Goal: Task Accomplishment & Management: Manage account settings

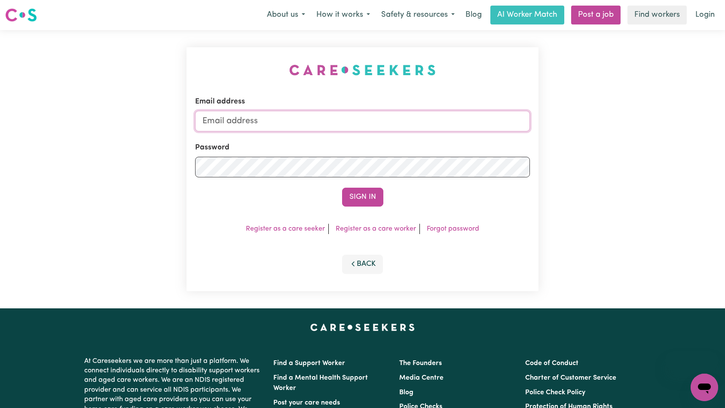
click at [368, 122] on input "Email address" at bounding box center [362, 121] width 335 height 21
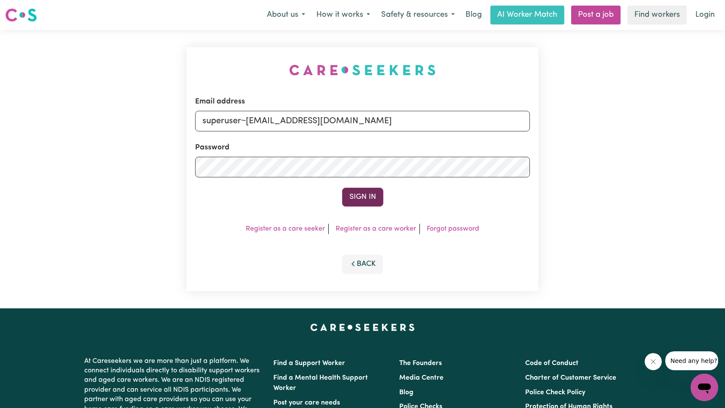
type input "superuser~[EMAIL_ADDRESS][DOMAIN_NAME]"
click at [370, 195] on button "Sign In" at bounding box center [362, 197] width 41 height 19
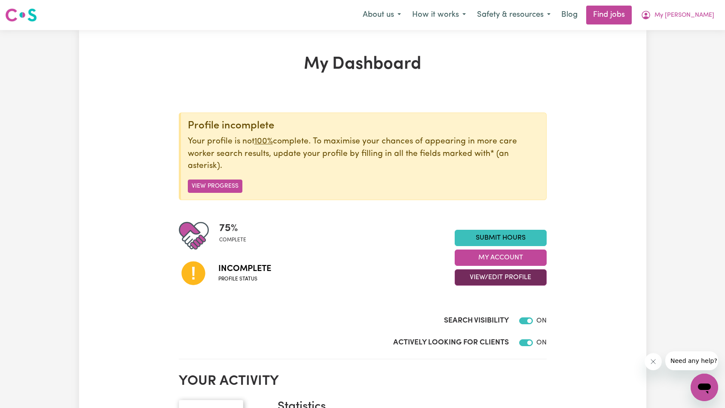
click at [521, 275] on button "View/Edit Profile" at bounding box center [500, 277] width 92 height 16
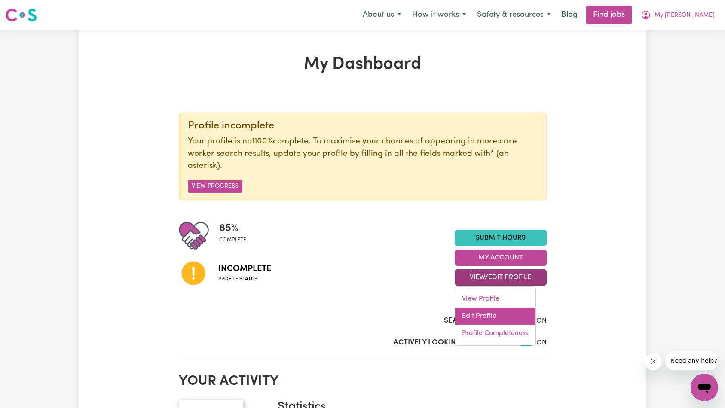
click at [515, 314] on link "Edit Profile" at bounding box center [495, 316] width 80 height 17
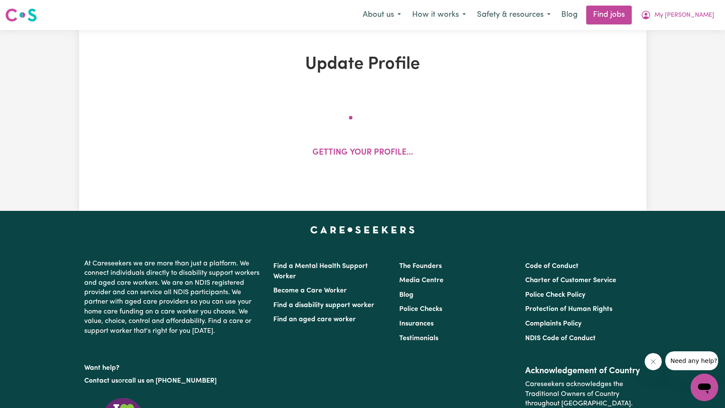
select select "[DEMOGRAPHIC_DATA]"
select select "[DEMOGRAPHIC_DATA] Citizen"
select select "Studying a healthcare related degree or qualification"
select select "39"
select select "40"
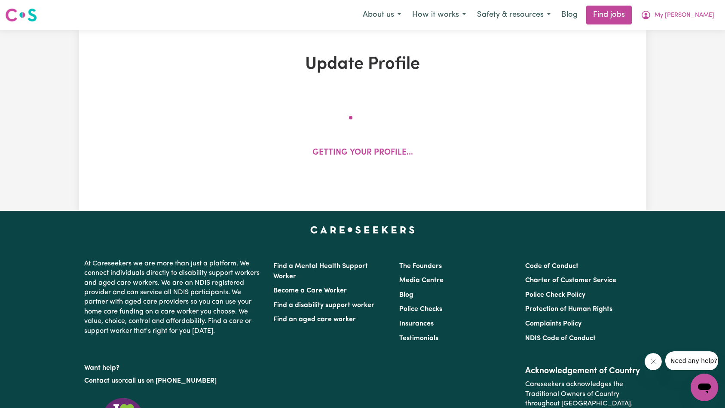
select select "42"
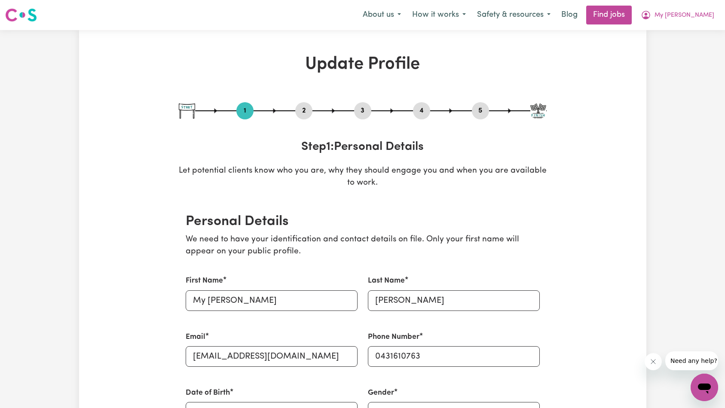
click at [651, 362] on icon "Close message from company" at bounding box center [652, 361] width 7 height 7
click at [309, 113] on button "2" at bounding box center [303, 110] width 17 height 11
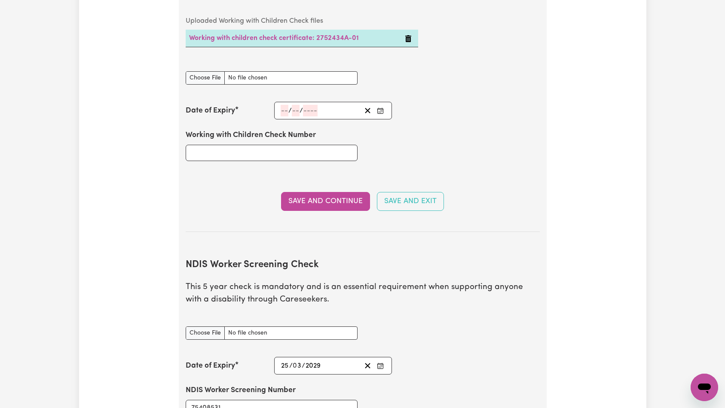
scroll to position [749, 0]
